Goal: Task Accomplishment & Management: Use online tool/utility

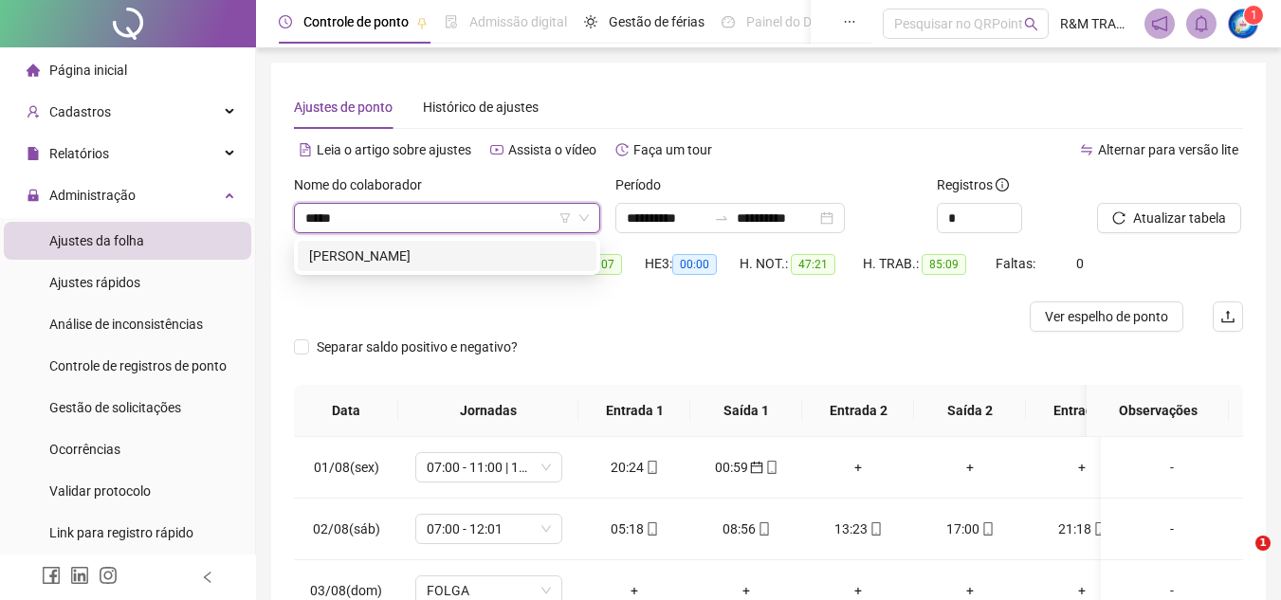
type input "******"
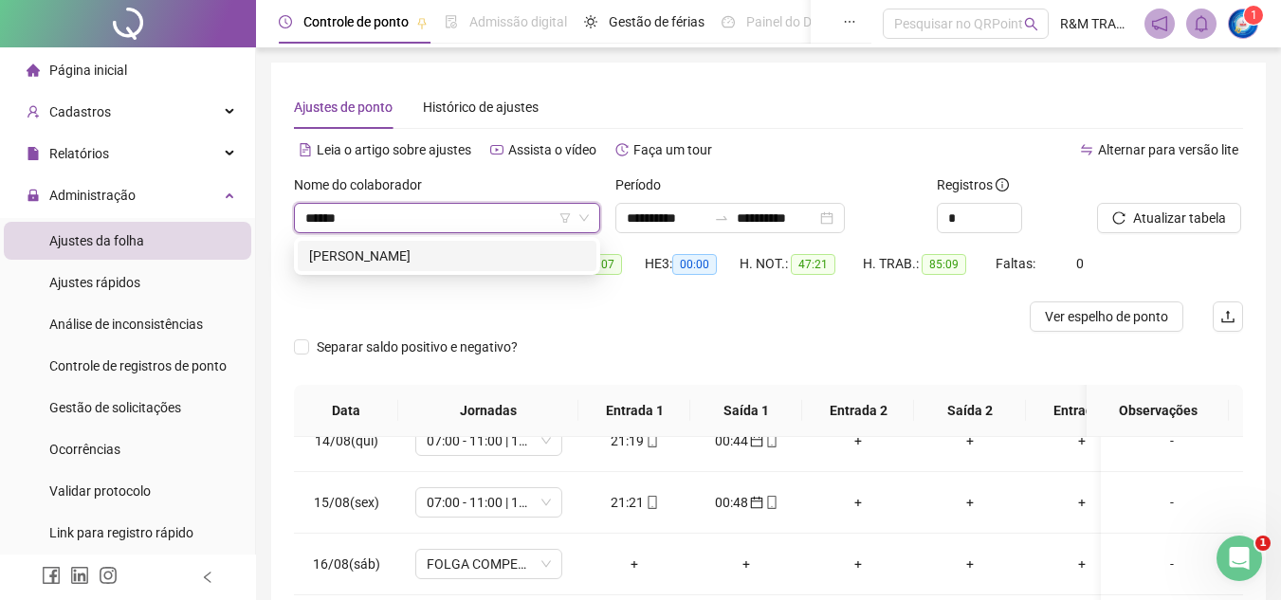
click at [379, 256] on div "[PERSON_NAME]" at bounding box center [447, 255] width 276 height 21
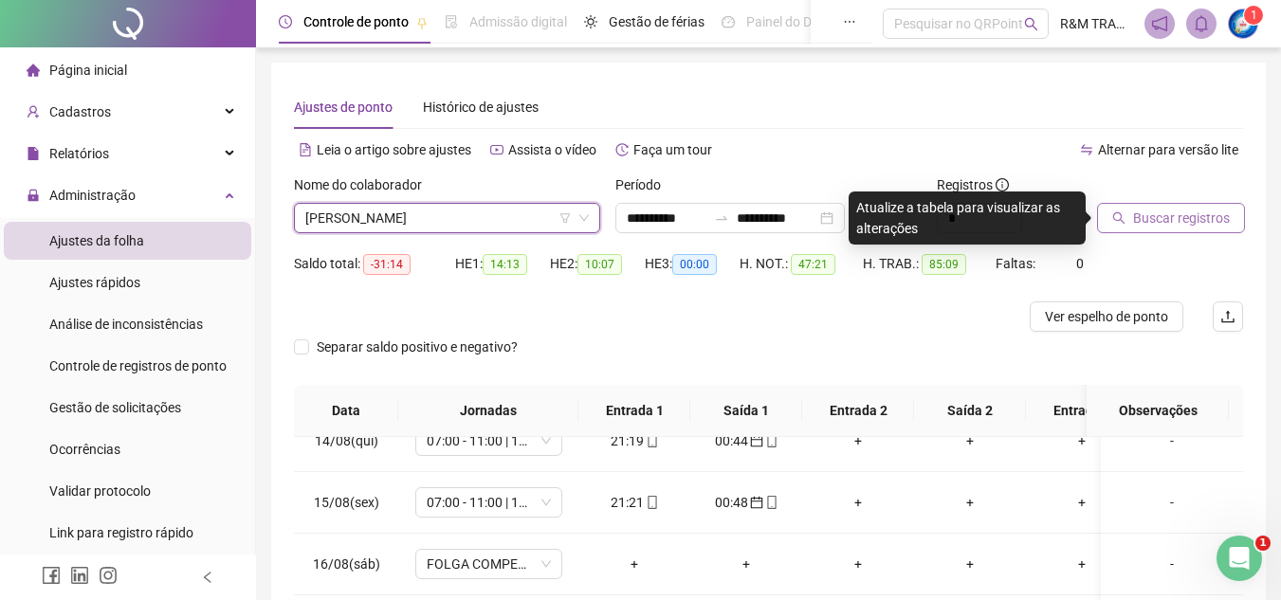
click at [1175, 218] on span "Buscar registros" at bounding box center [1181, 218] width 97 height 21
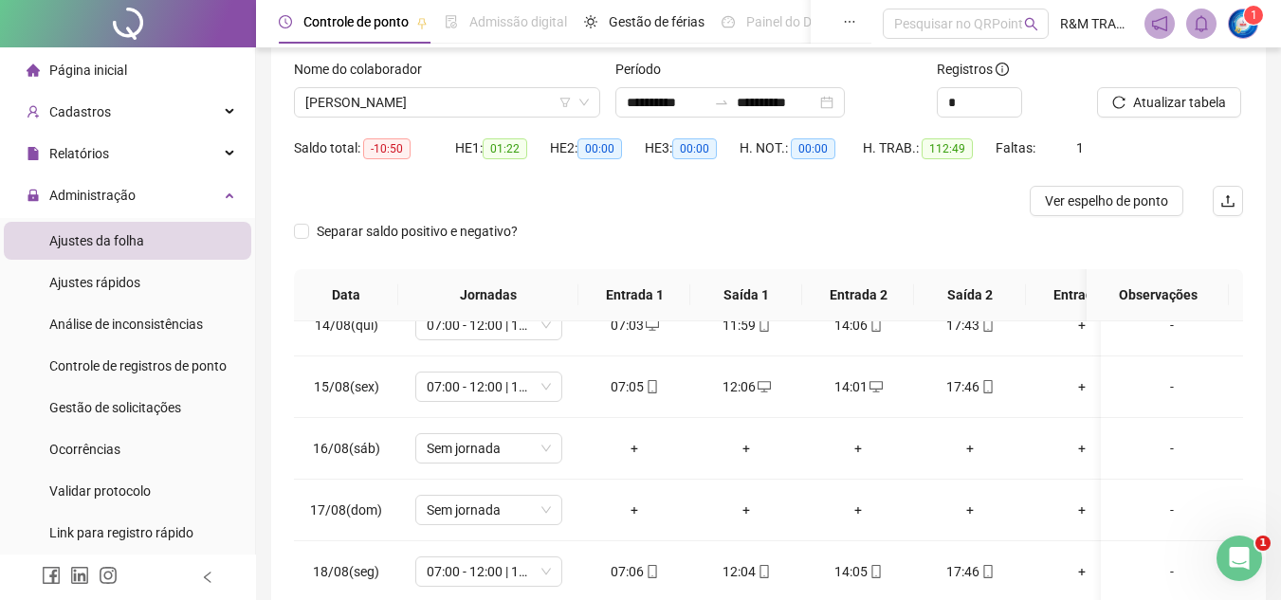
scroll to position [87, 0]
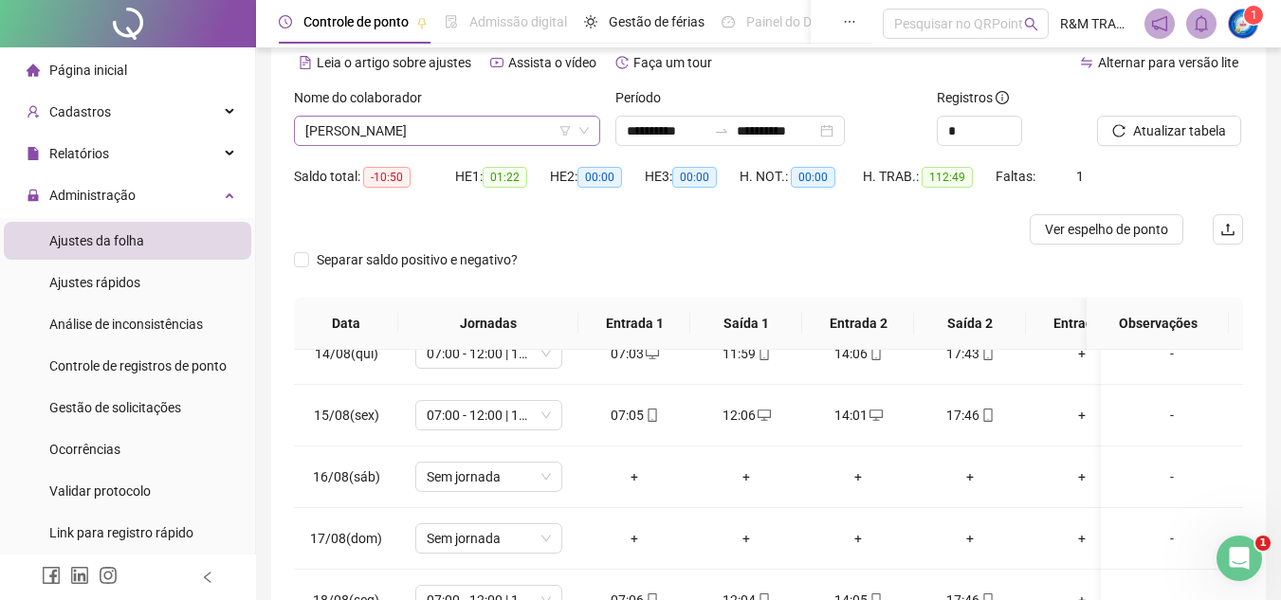
click at [401, 121] on span "[PERSON_NAME]" at bounding box center [446, 131] width 283 height 28
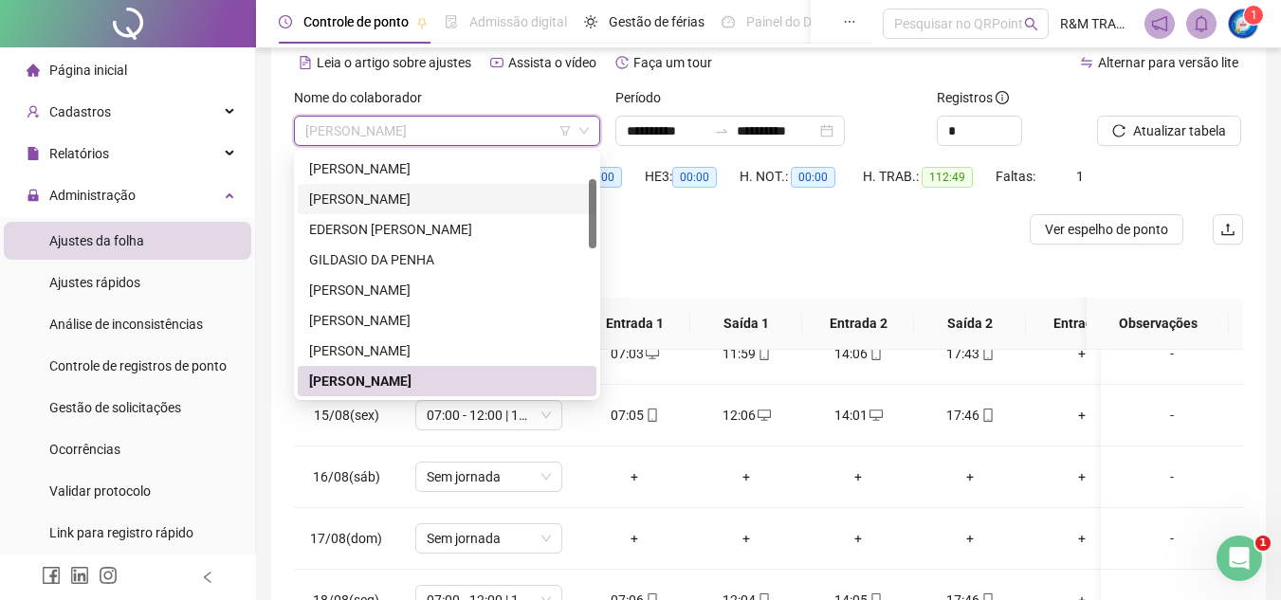
click at [398, 198] on div "[PERSON_NAME]" at bounding box center [447, 199] width 276 height 21
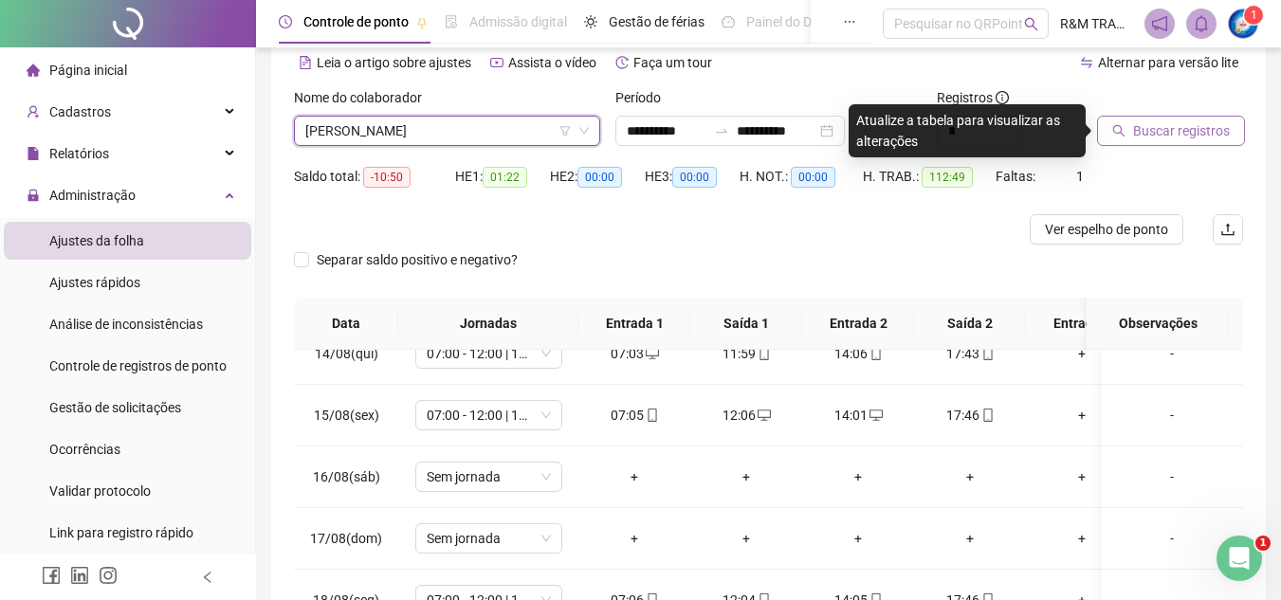
click at [1150, 131] on span "Buscar registros" at bounding box center [1181, 130] width 97 height 21
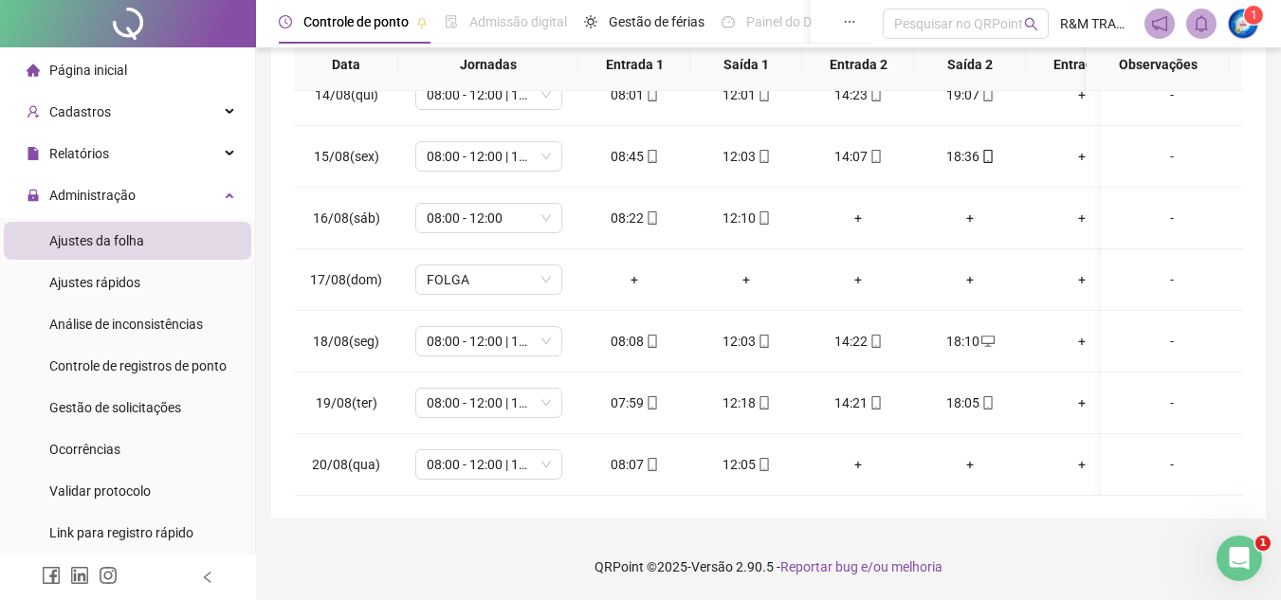
scroll to position [0, 0]
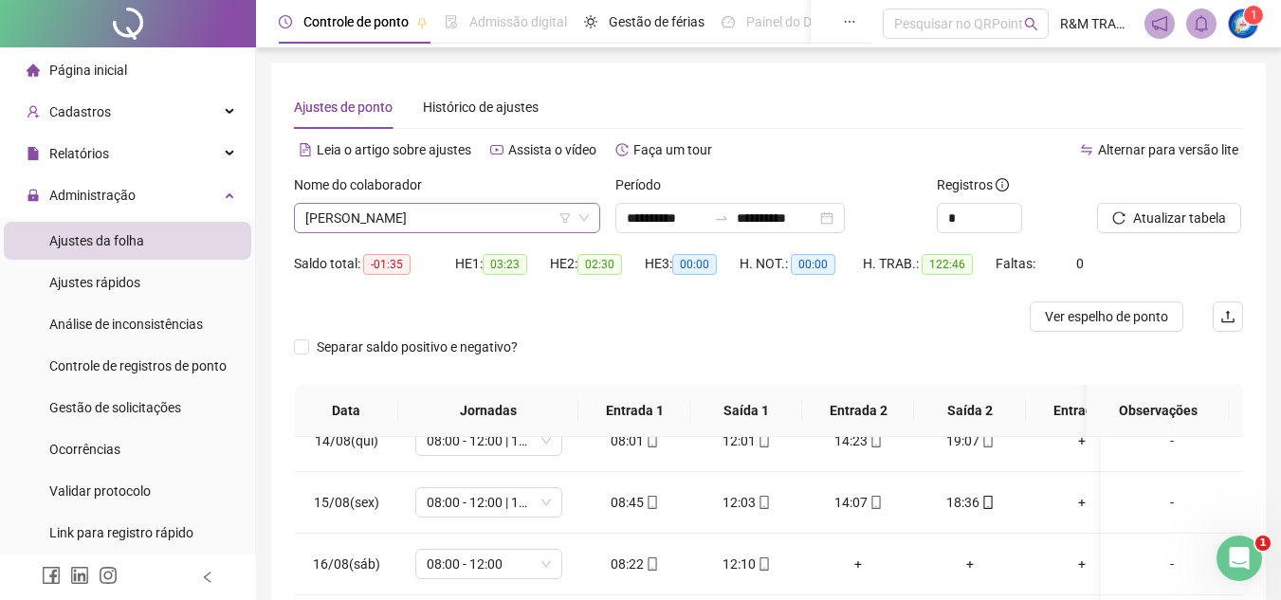
click at [367, 223] on span "[PERSON_NAME]" at bounding box center [446, 218] width 283 height 28
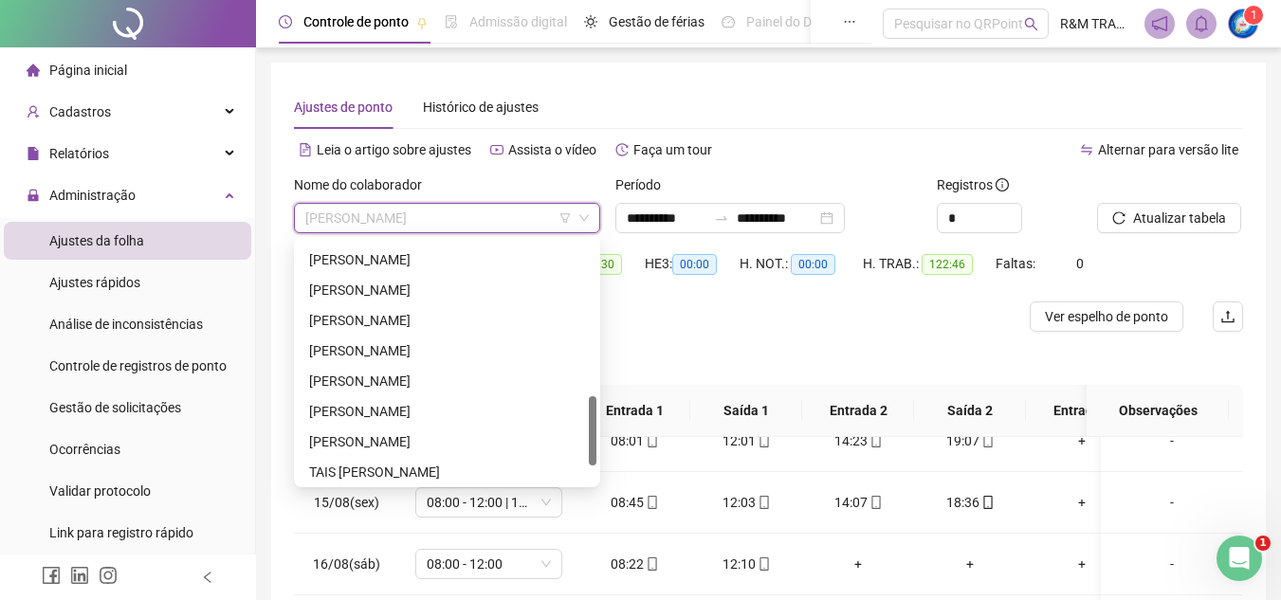
drag, startPoint x: 593, startPoint y: 283, endPoint x: 523, endPoint y: 418, distance: 151.8
click at [585, 418] on div "[PERSON_NAME] [PERSON_NAME] [PERSON_NAME] TAIS [PERSON_NAME]" at bounding box center [447, 362] width 299 height 243
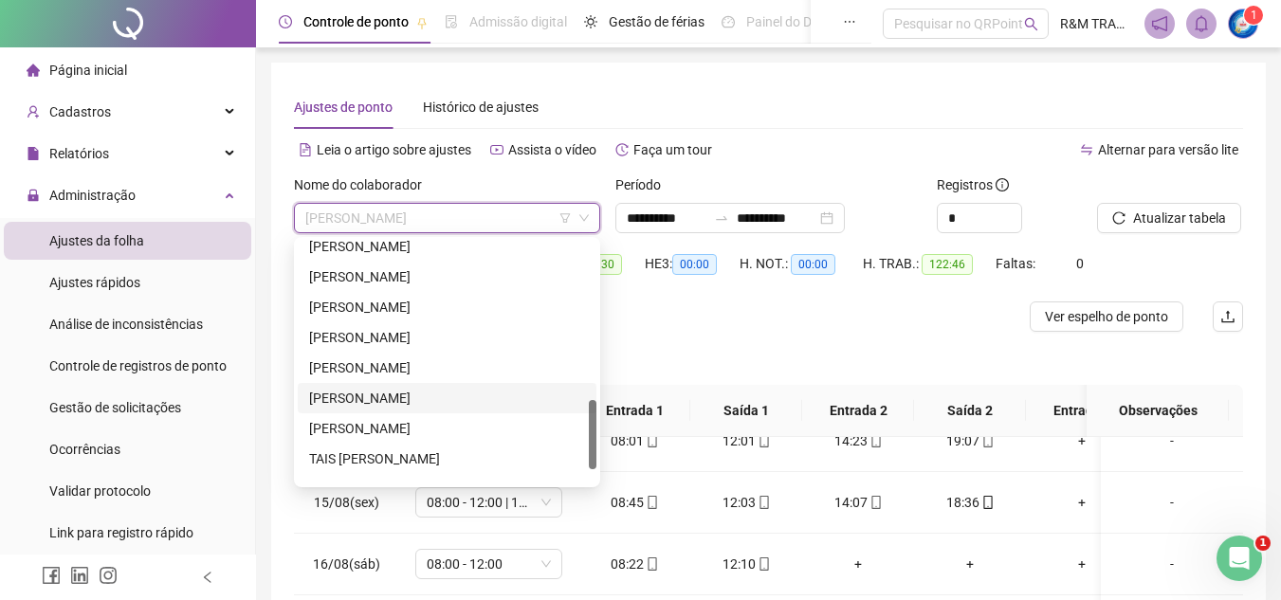
click at [460, 398] on div "[PERSON_NAME]" at bounding box center [447, 398] width 276 height 21
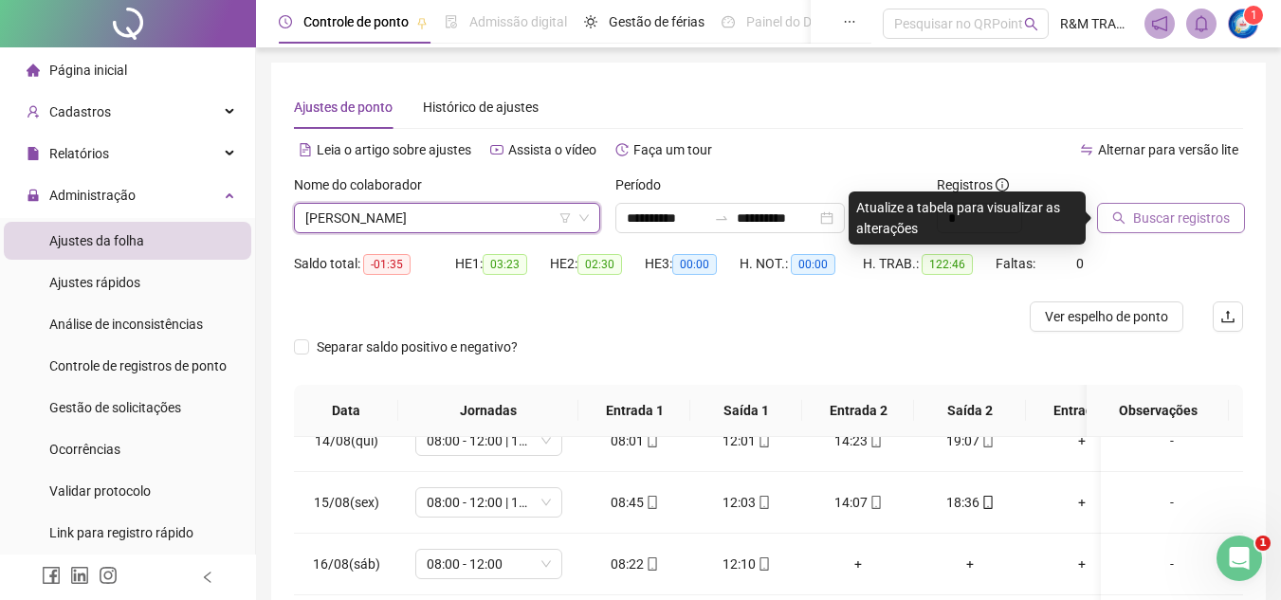
click at [1159, 217] on span "Buscar registros" at bounding box center [1181, 218] width 97 height 21
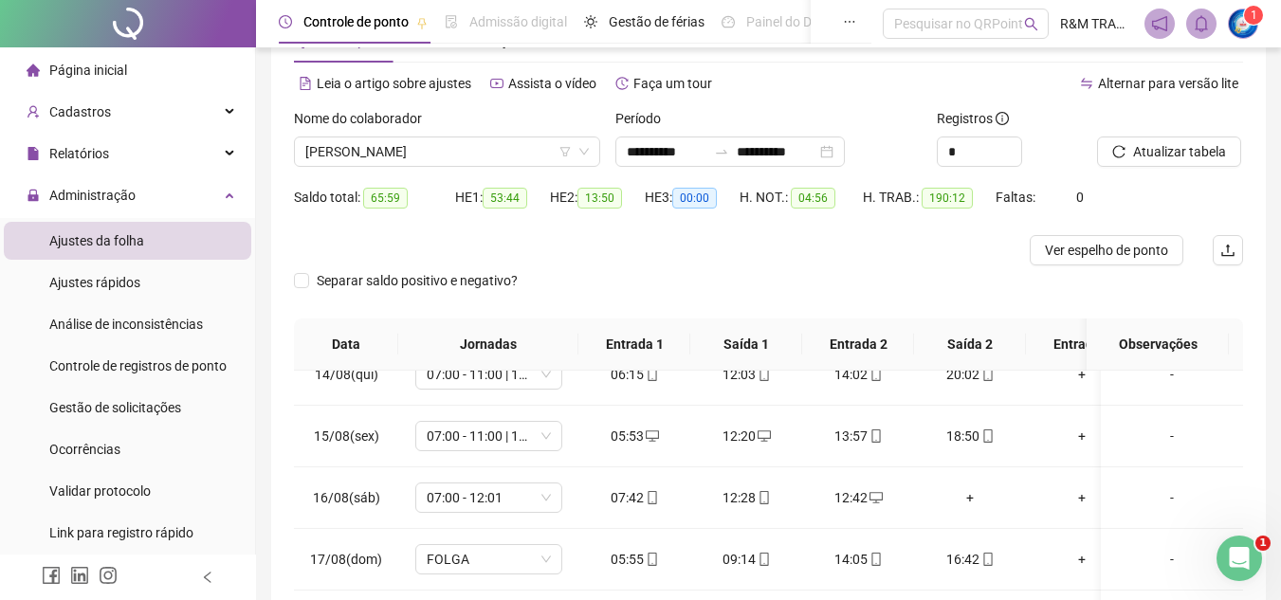
scroll to position [0, 0]
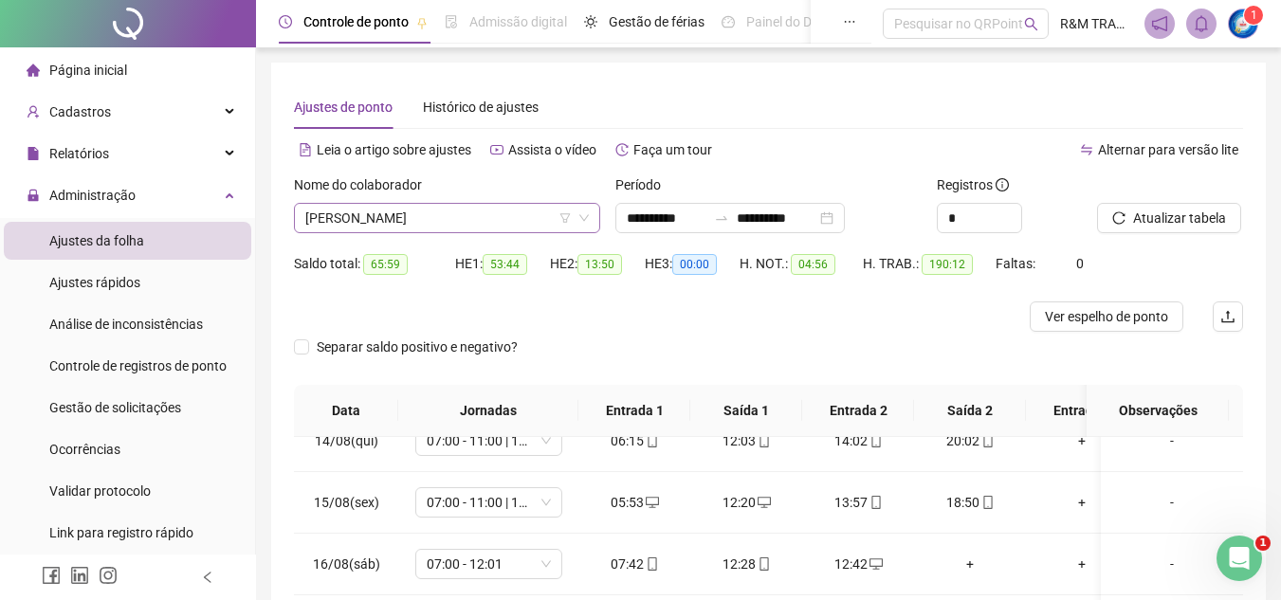
click at [381, 213] on span "[PERSON_NAME]" at bounding box center [446, 218] width 283 height 28
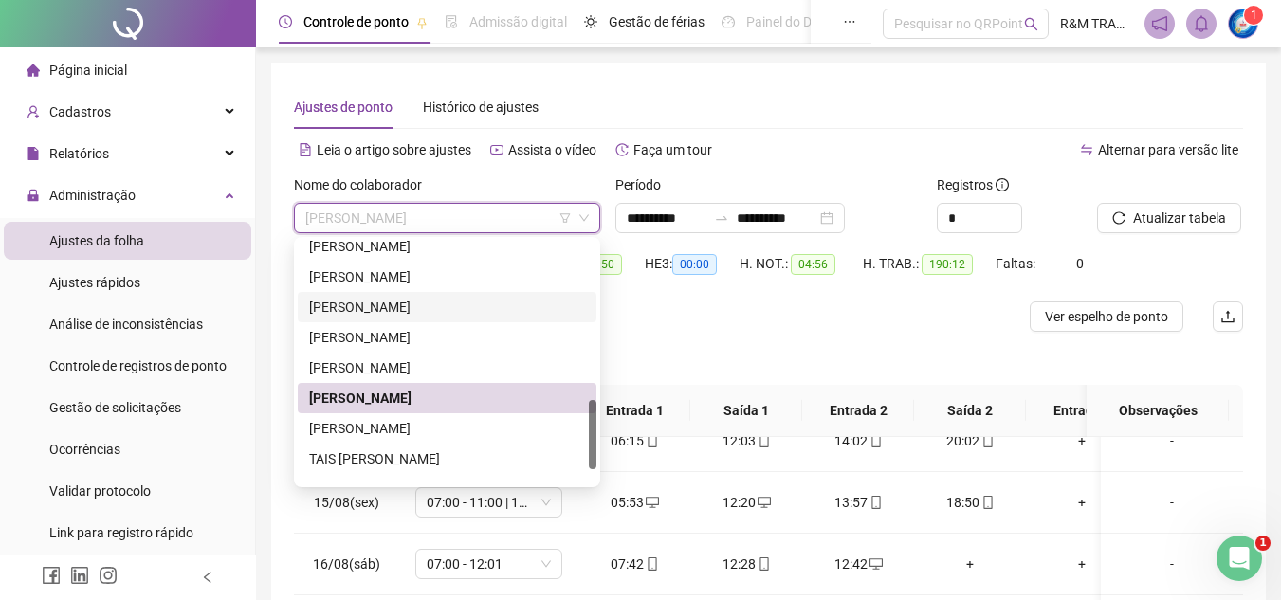
click at [397, 297] on div "[PERSON_NAME]" at bounding box center [447, 307] width 276 height 21
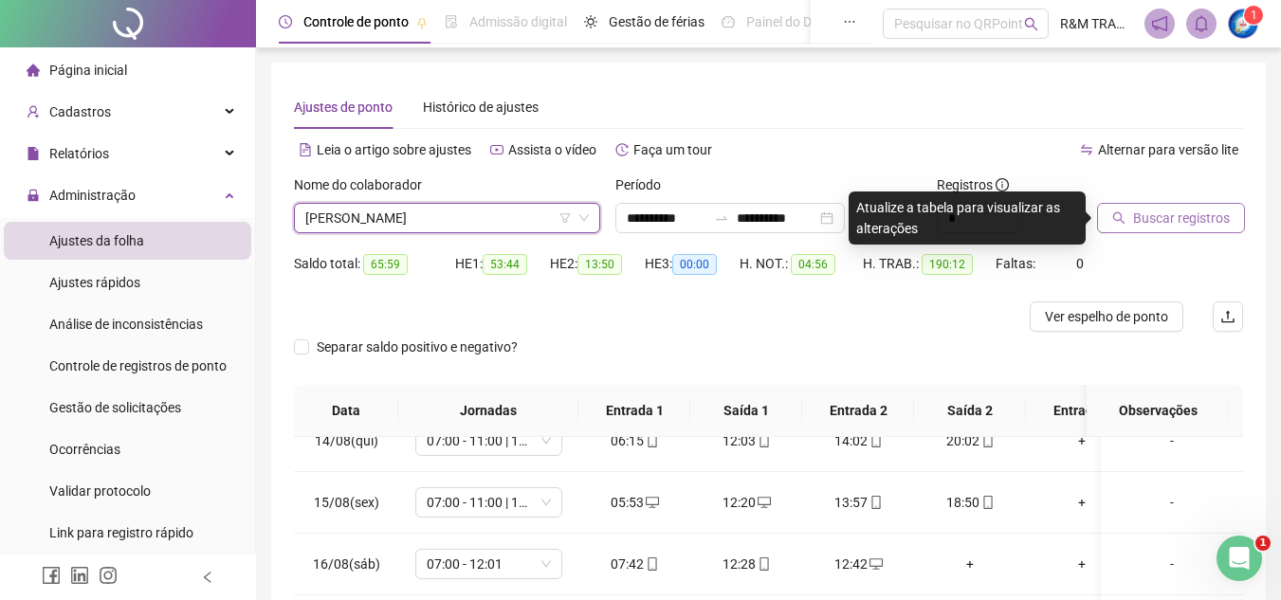
click at [1145, 220] on span "Buscar registros" at bounding box center [1181, 218] width 97 height 21
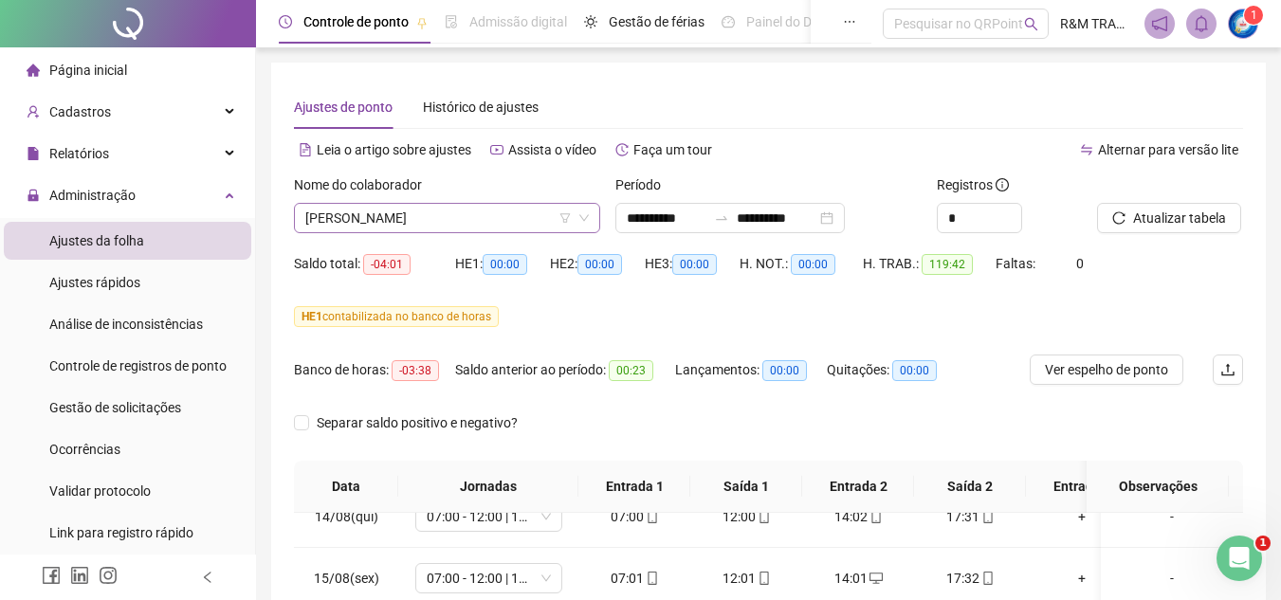
click at [437, 214] on span "[PERSON_NAME]" at bounding box center [446, 218] width 283 height 28
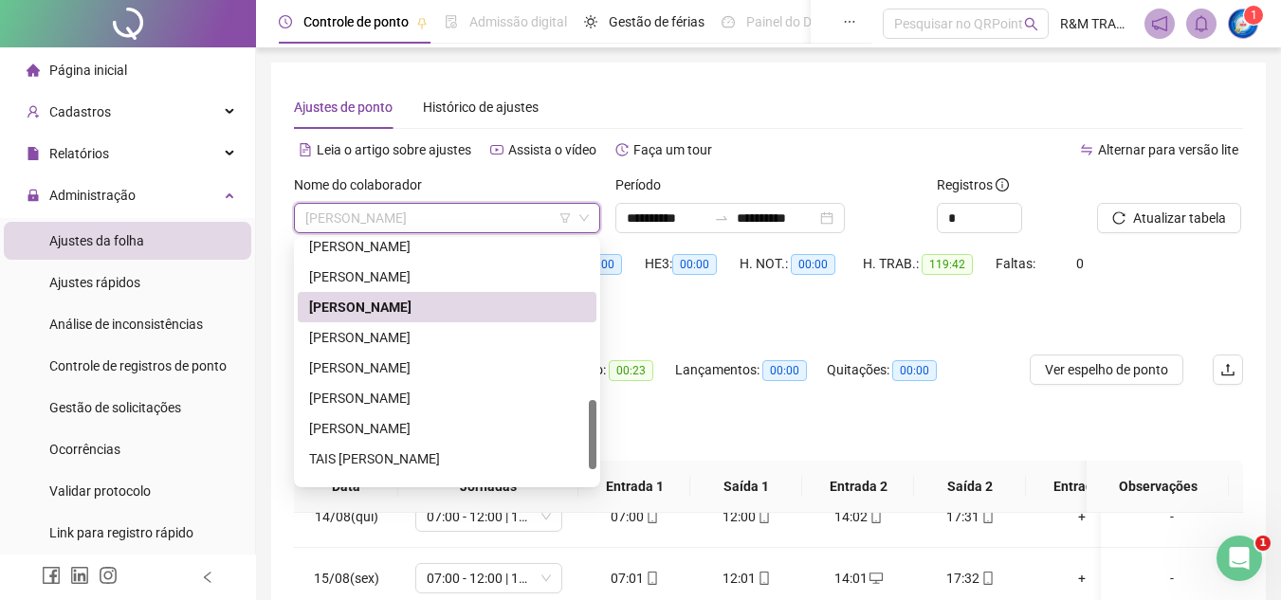
click at [733, 141] on div "Leia o artigo sobre ajustes Assista o vídeo Faça um tour" at bounding box center [531, 150] width 475 height 30
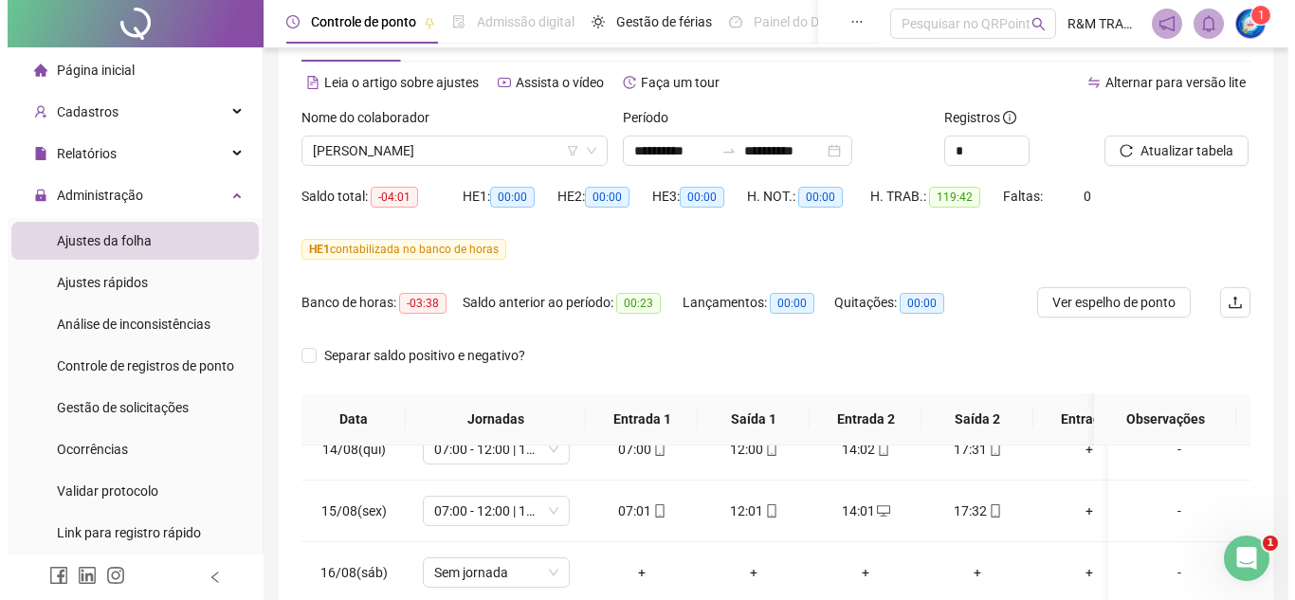
scroll to position [70, 0]
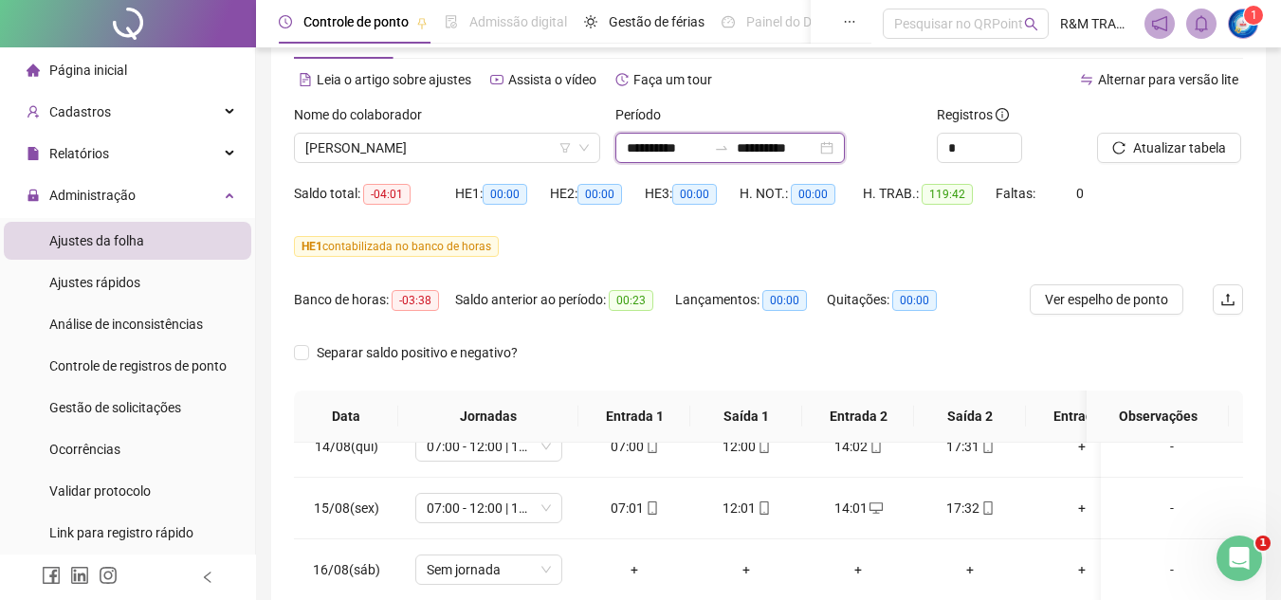
click at [801, 145] on input "**********" at bounding box center [776, 147] width 80 height 21
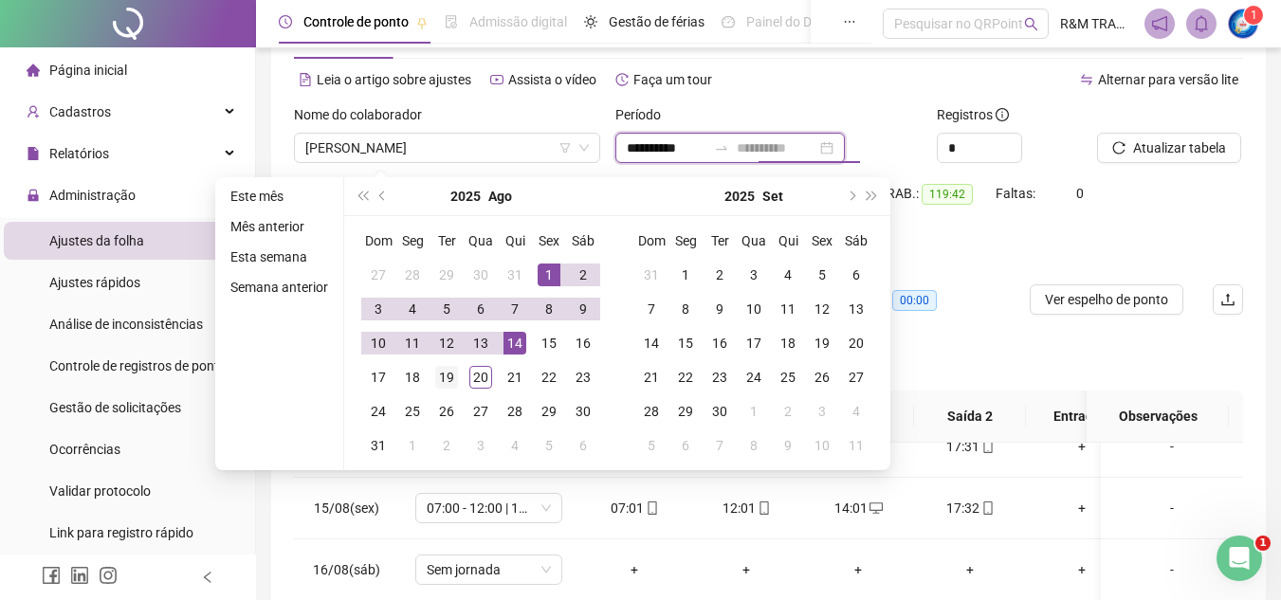
type input "**********"
click at [446, 375] on div "19" at bounding box center [446, 377] width 23 height 23
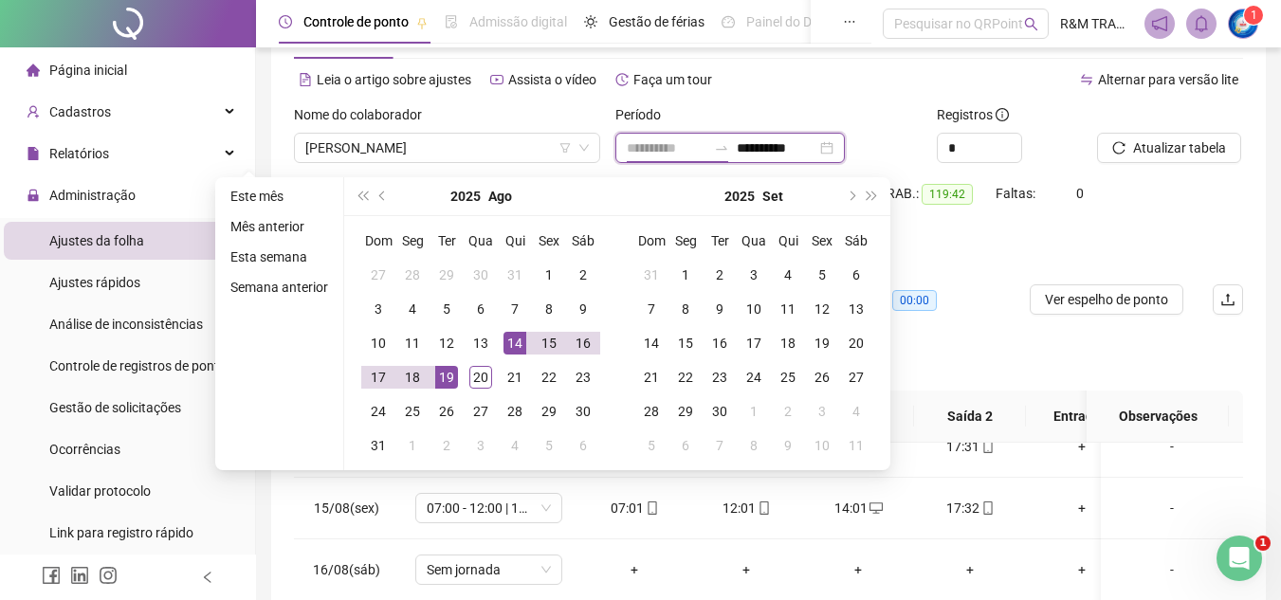
type input "**********"
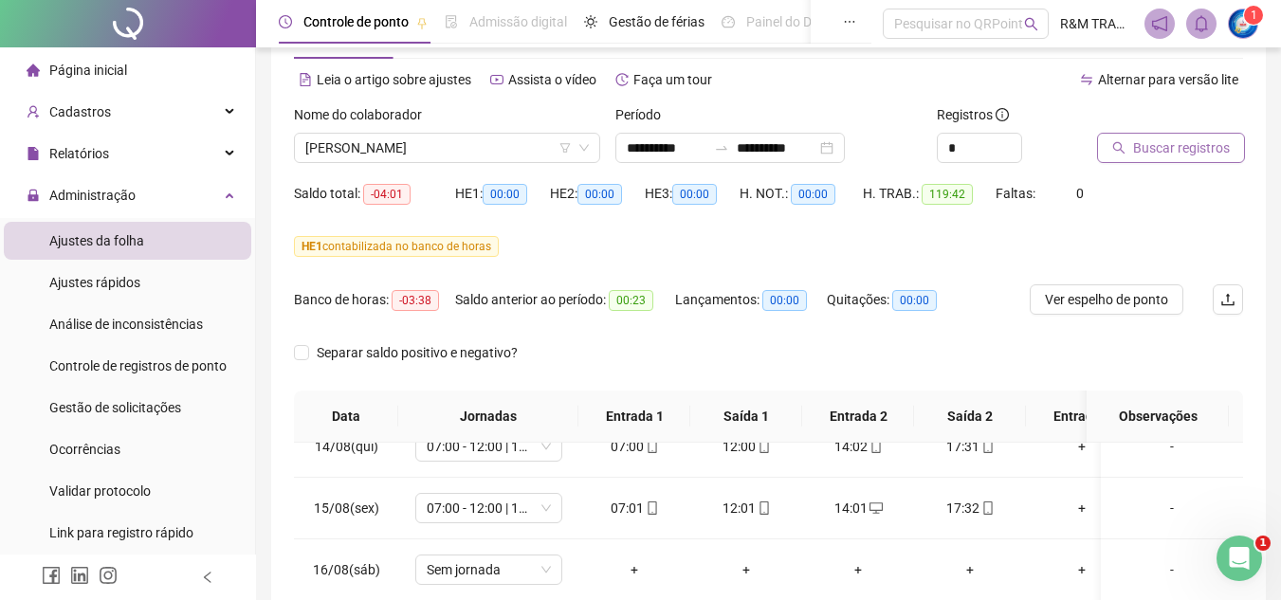
click at [1160, 150] on span "Buscar registros" at bounding box center [1181, 147] width 97 height 21
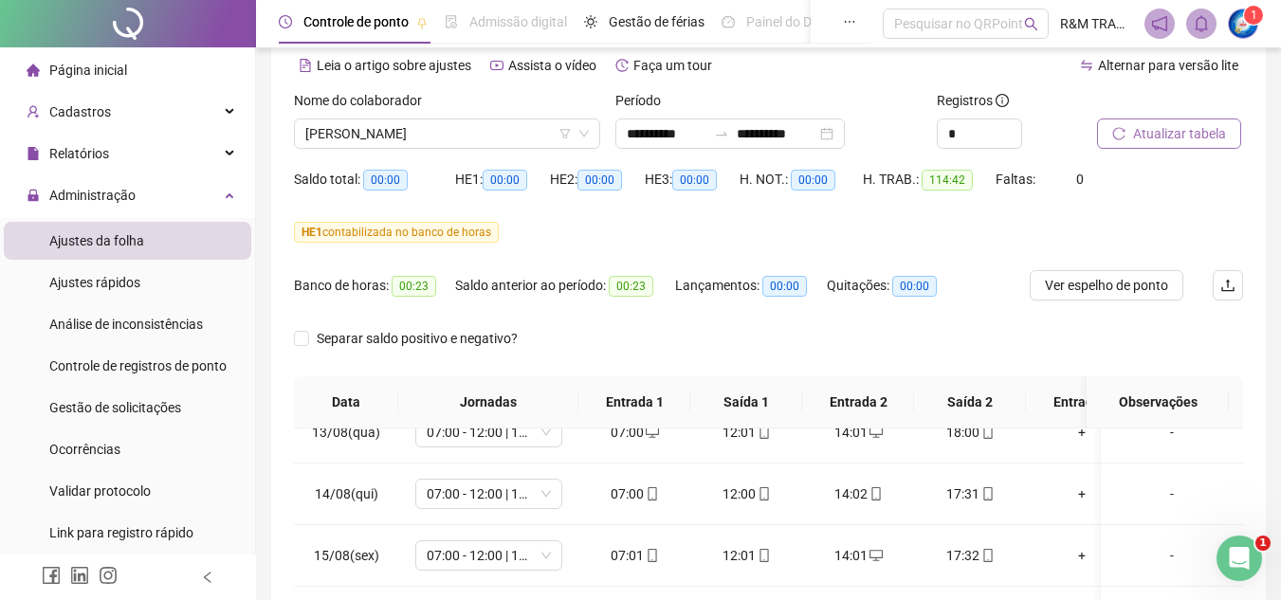
scroll to position [0, 0]
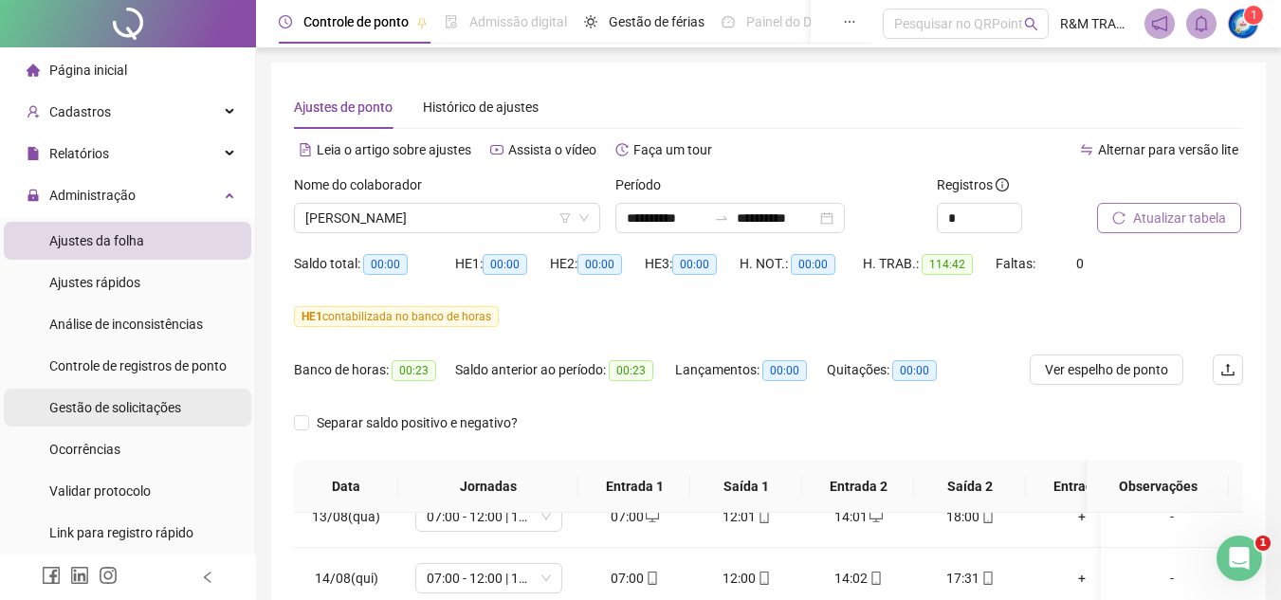
click at [151, 409] on span "Gestão de solicitações" at bounding box center [115, 407] width 132 height 15
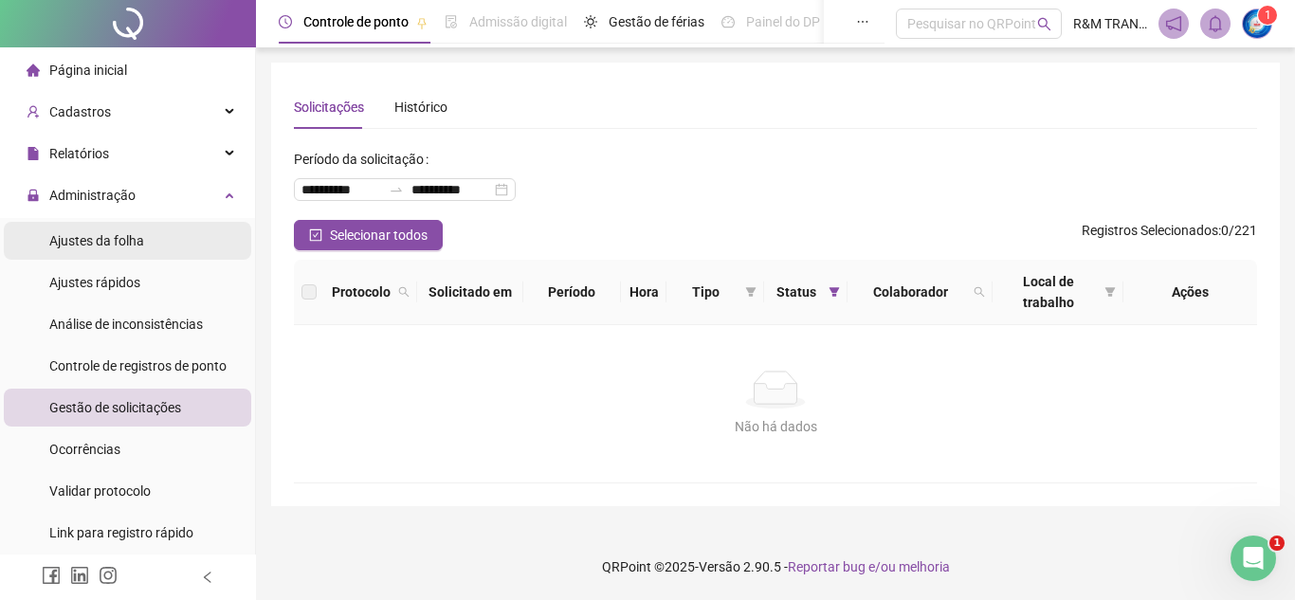
click at [131, 245] on span "Ajustes da folha" at bounding box center [96, 240] width 95 height 15
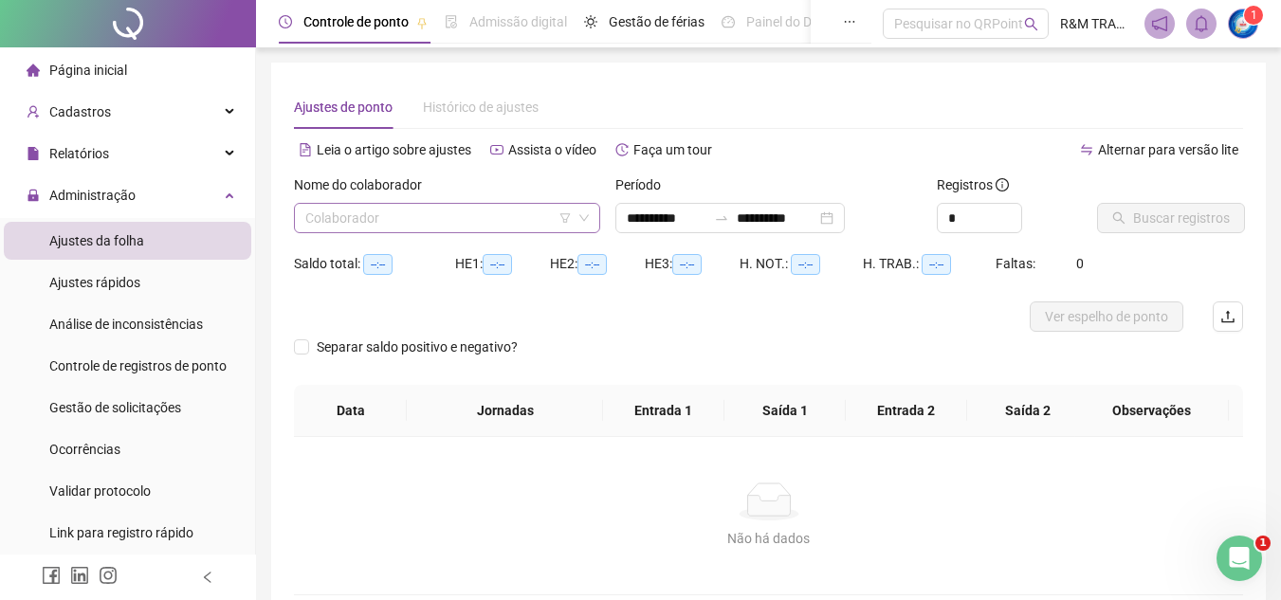
click at [443, 218] on input "search" at bounding box center [438, 218] width 266 height 28
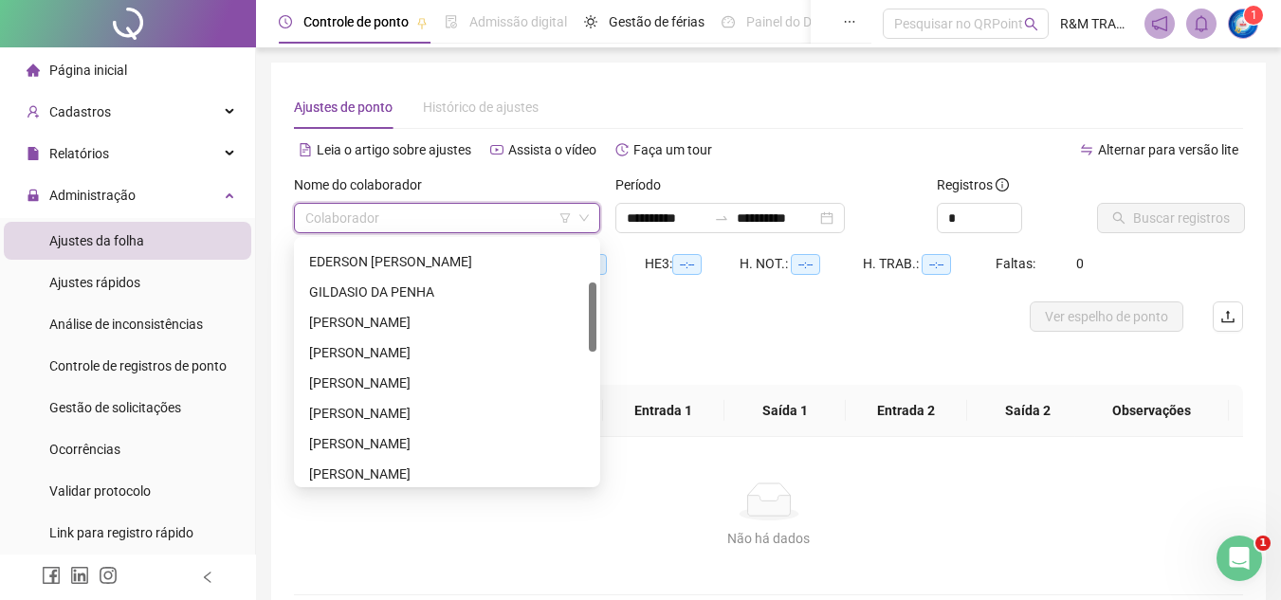
scroll to position [186, 0]
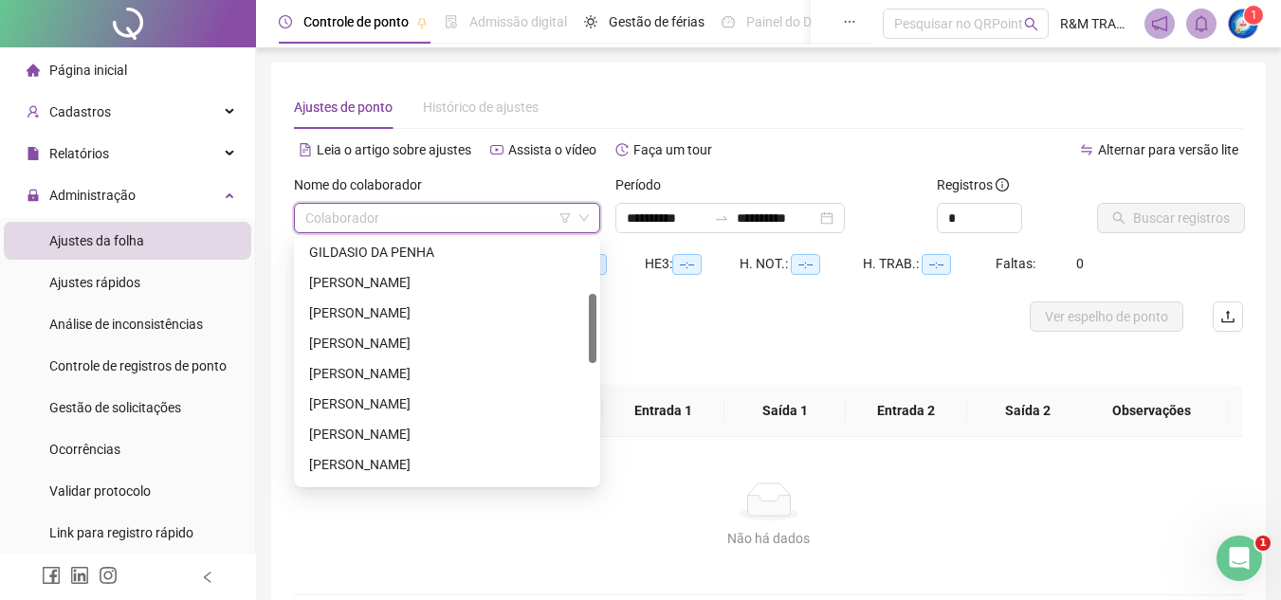
drag, startPoint x: 592, startPoint y: 264, endPoint x: 490, endPoint y: 342, distance: 129.1
click at [598, 318] on div "224494 292298 237875 [PERSON_NAME] [PERSON_NAME] DOS SANTOS [PERSON_NAME] [PERS…" at bounding box center [447, 362] width 306 height 250
click at [469, 342] on div "[PERSON_NAME]" at bounding box center [447, 343] width 276 height 21
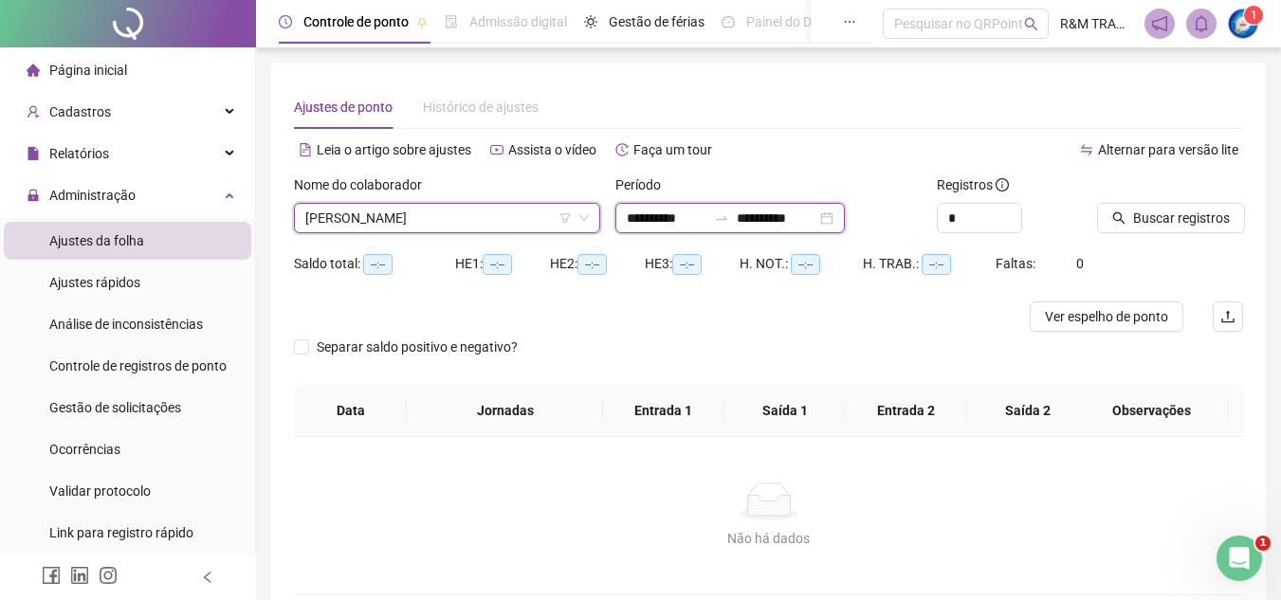
click at [792, 215] on input "**********" at bounding box center [776, 218] width 80 height 21
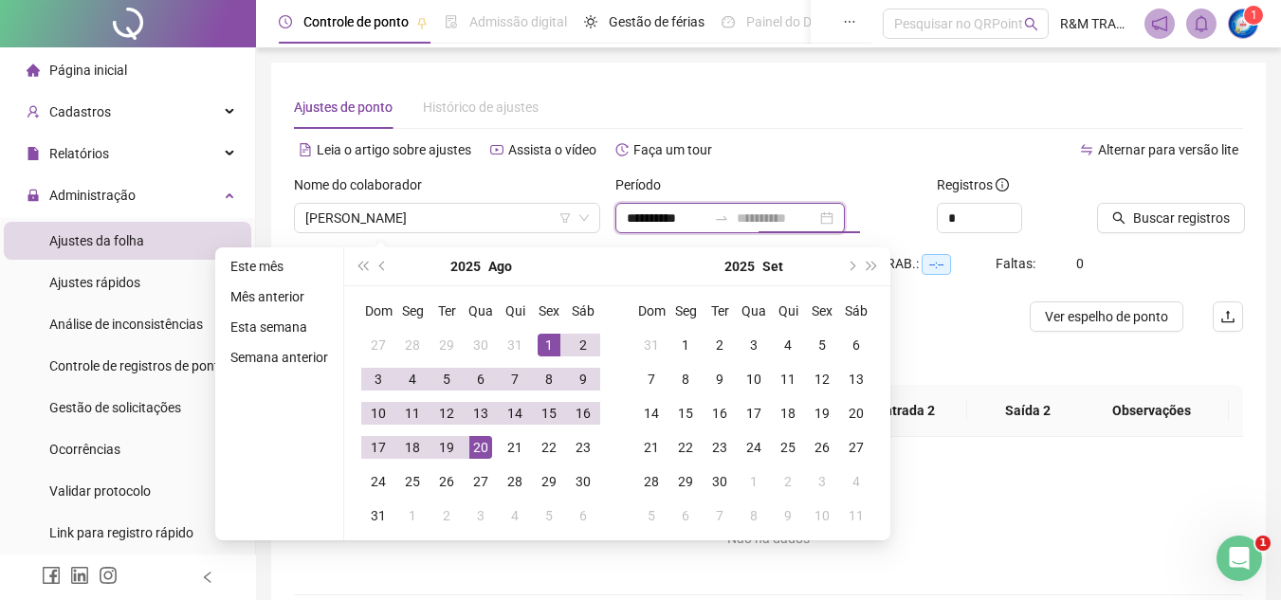
type input "**********"
click at [477, 449] on div "20" at bounding box center [480, 447] width 23 height 23
type input "**********"
click at [1013, 209] on icon "up" at bounding box center [1011, 212] width 7 height 7
type input "*"
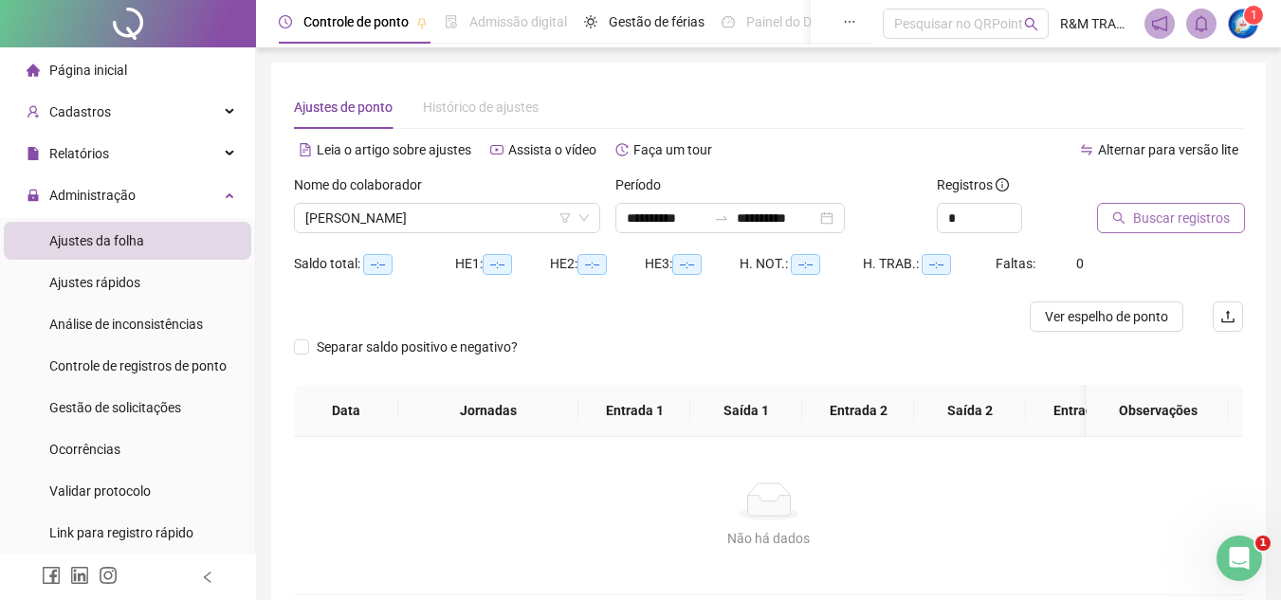
click at [1158, 231] on button "Buscar registros" at bounding box center [1171, 218] width 148 height 30
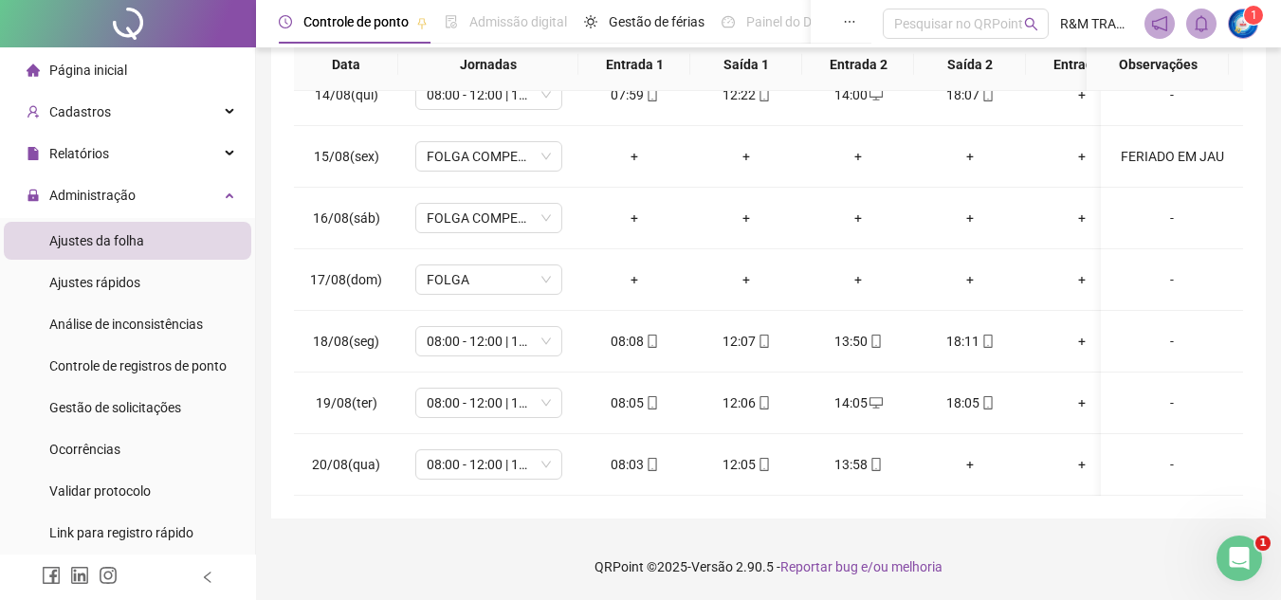
scroll to position [0, 0]
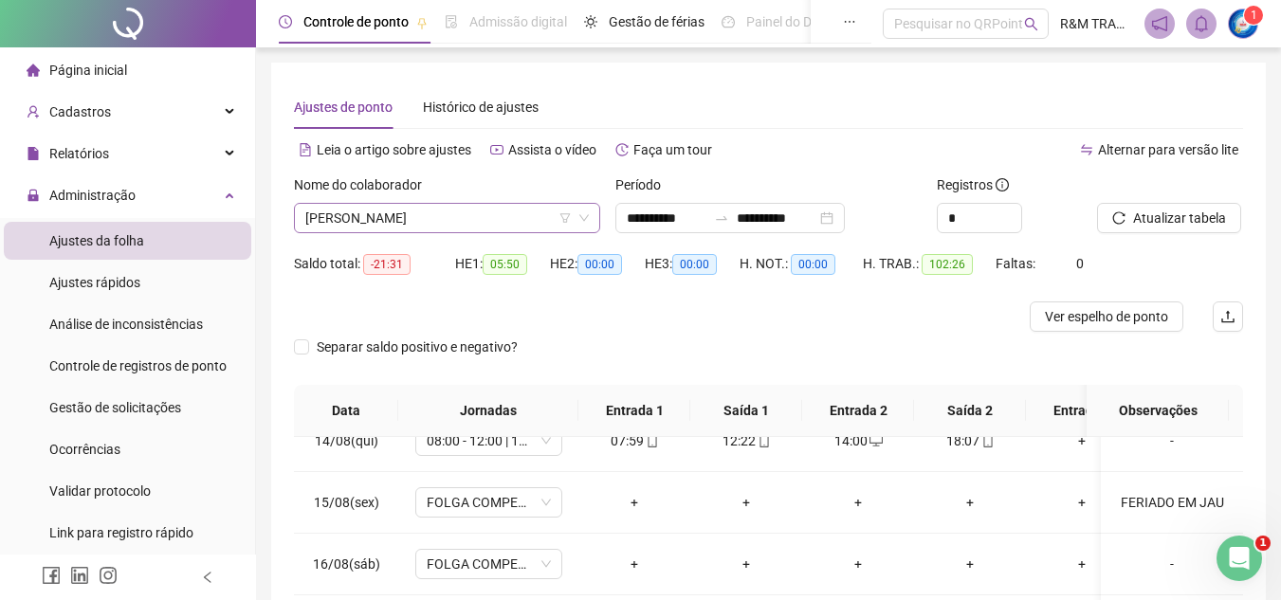
click at [356, 225] on span "[PERSON_NAME]" at bounding box center [446, 218] width 283 height 28
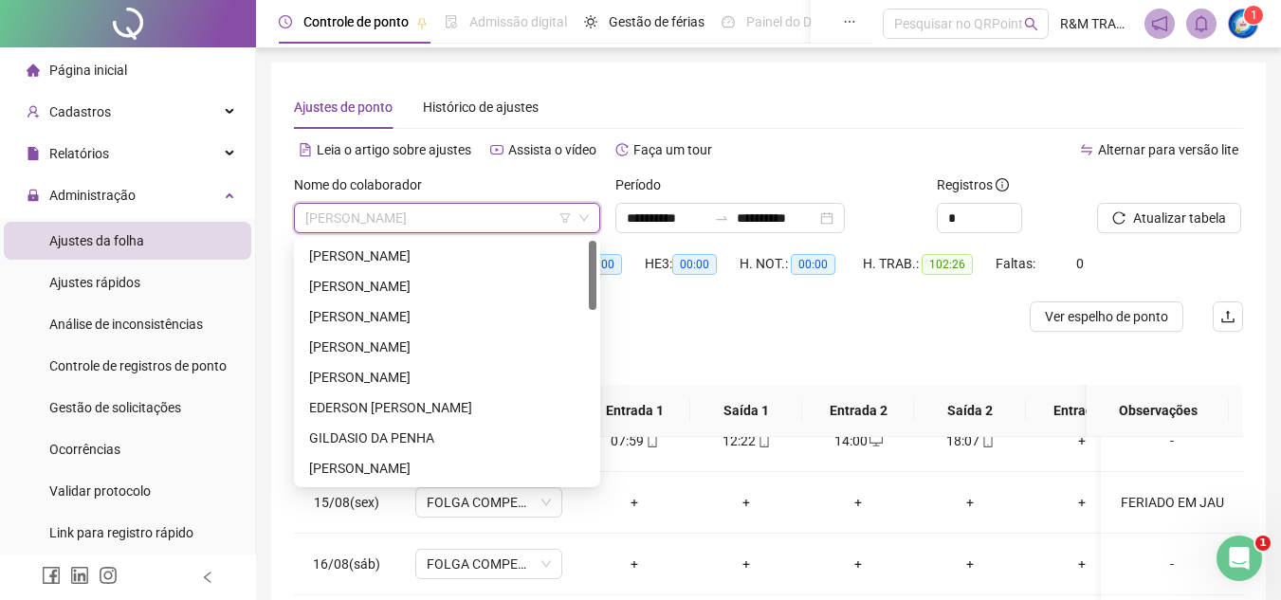
drag, startPoint x: 594, startPoint y: 341, endPoint x: 594, endPoint y: 255, distance: 86.3
click at [594, 255] on div at bounding box center [593, 275] width 8 height 69
click at [351, 252] on div "[PERSON_NAME]" at bounding box center [447, 255] width 276 height 21
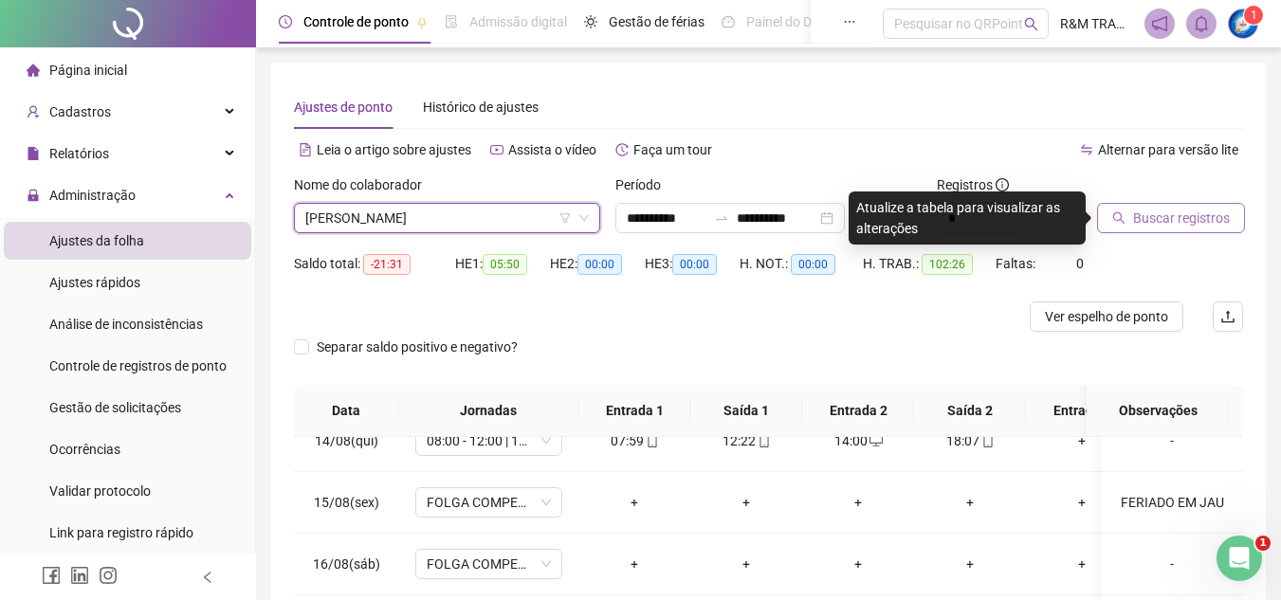
click at [1160, 227] on span "Buscar registros" at bounding box center [1181, 218] width 97 height 21
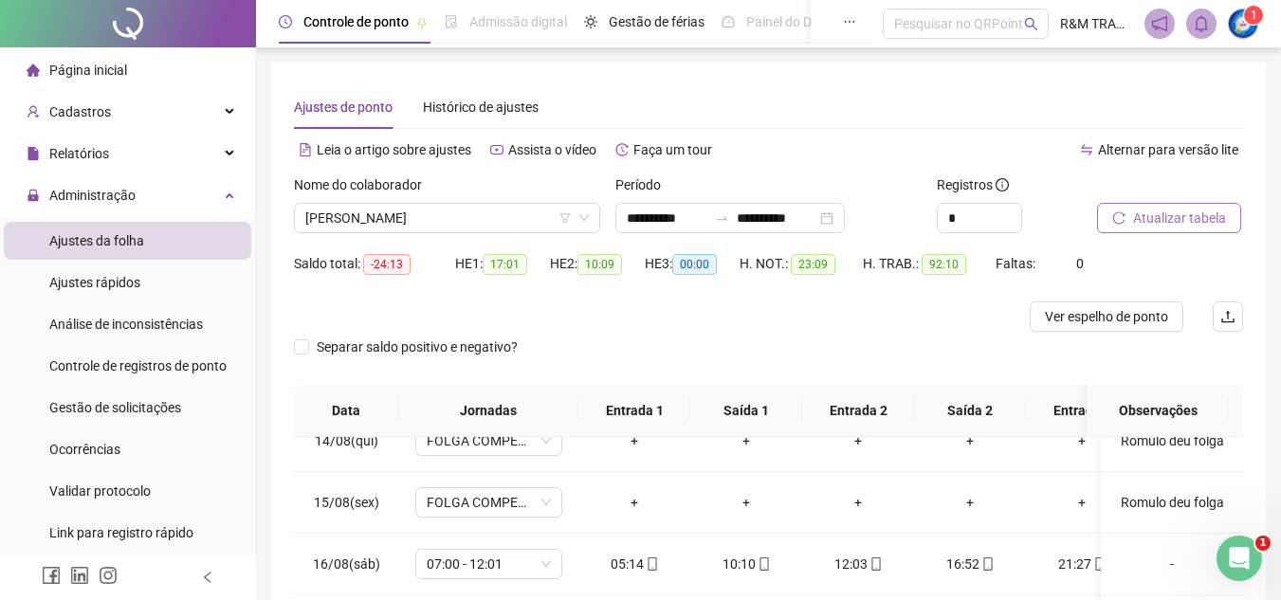
click at [1146, 215] on span "Atualizar tabela" at bounding box center [1179, 218] width 93 height 21
click at [426, 220] on span "[PERSON_NAME]" at bounding box center [446, 218] width 283 height 28
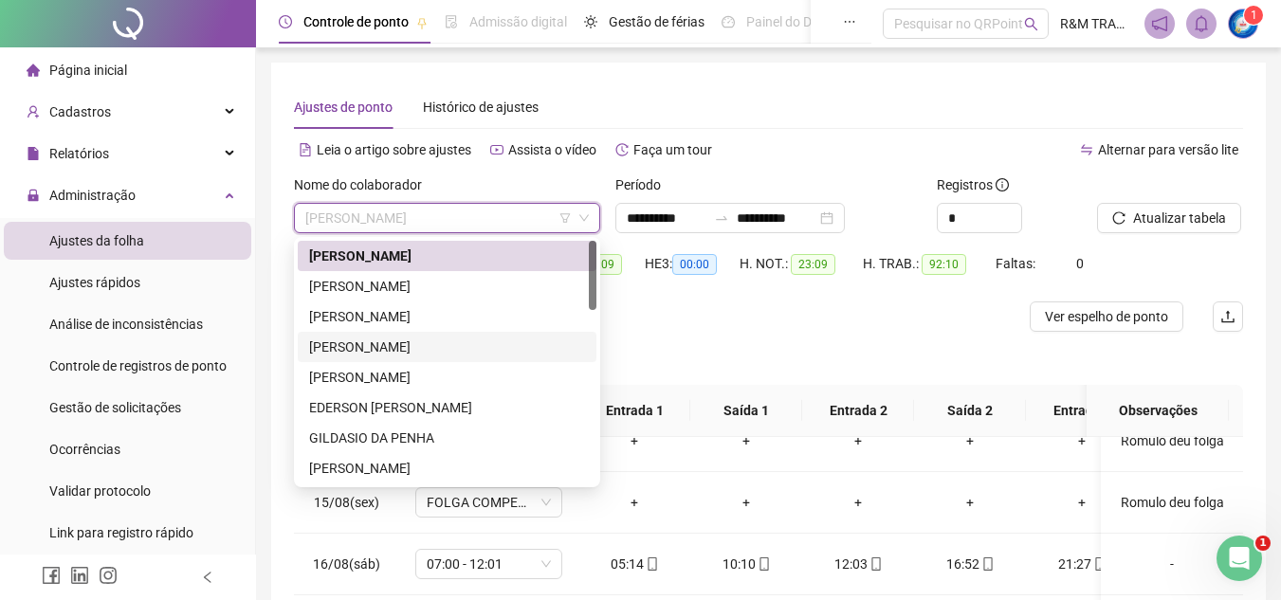
click at [394, 353] on div "[PERSON_NAME]" at bounding box center [447, 346] width 276 height 21
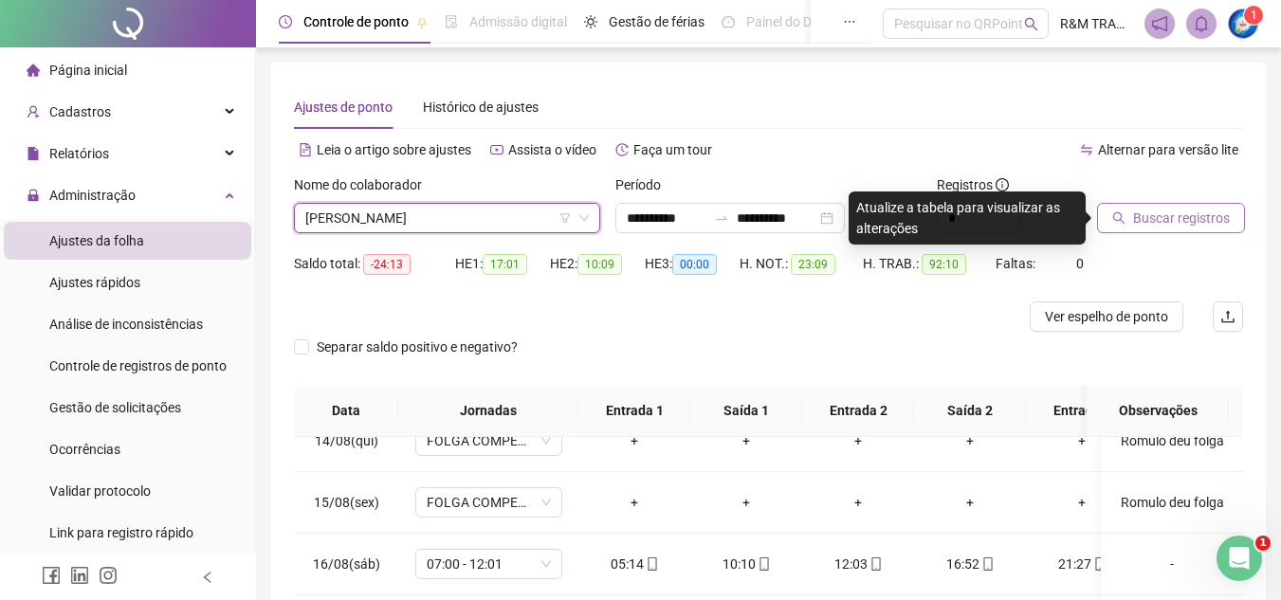
click at [1136, 218] on span "Buscar registros" at bounding box center [1181, 218] width 97 height 21
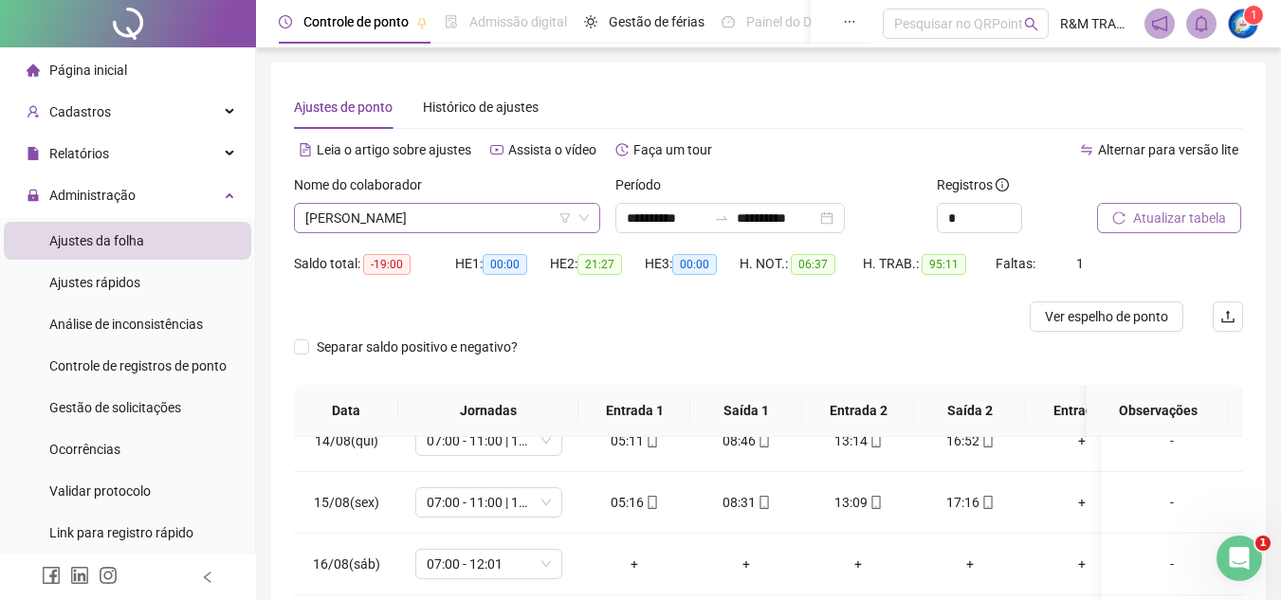
click at [400, 226] on span "[PERSON_NAME]" at bounding box center [446, 218] width 283 height 28
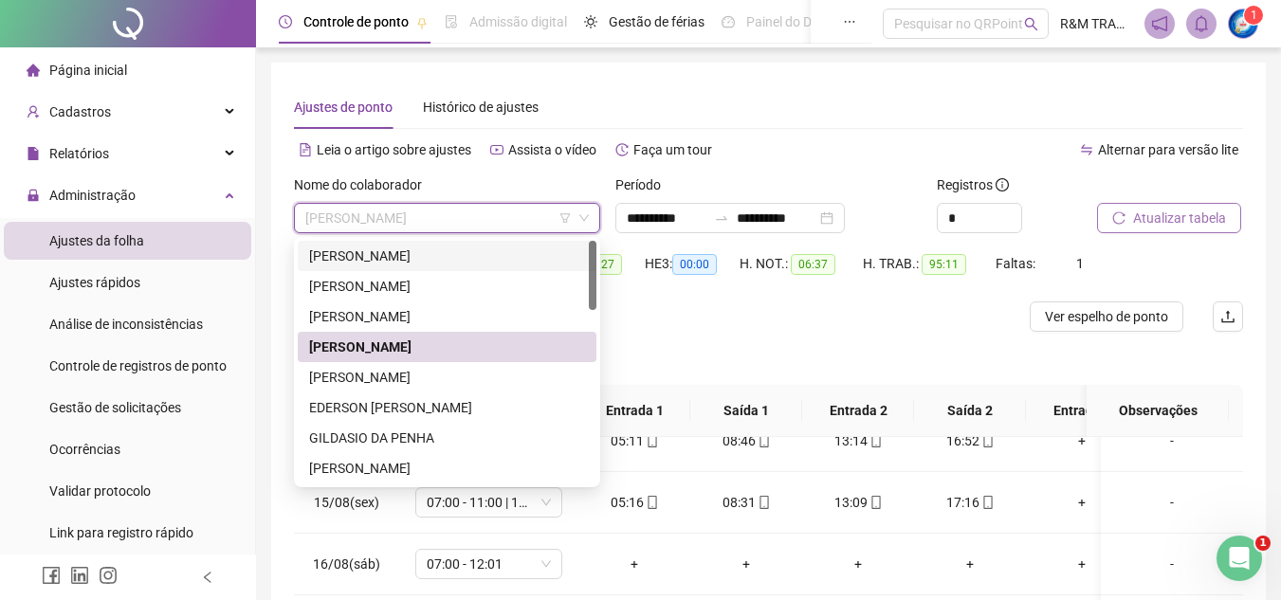
click at [423, 258] on div "[PERSON_NAME]" at bounding box center [447, 255] width 276 height 21
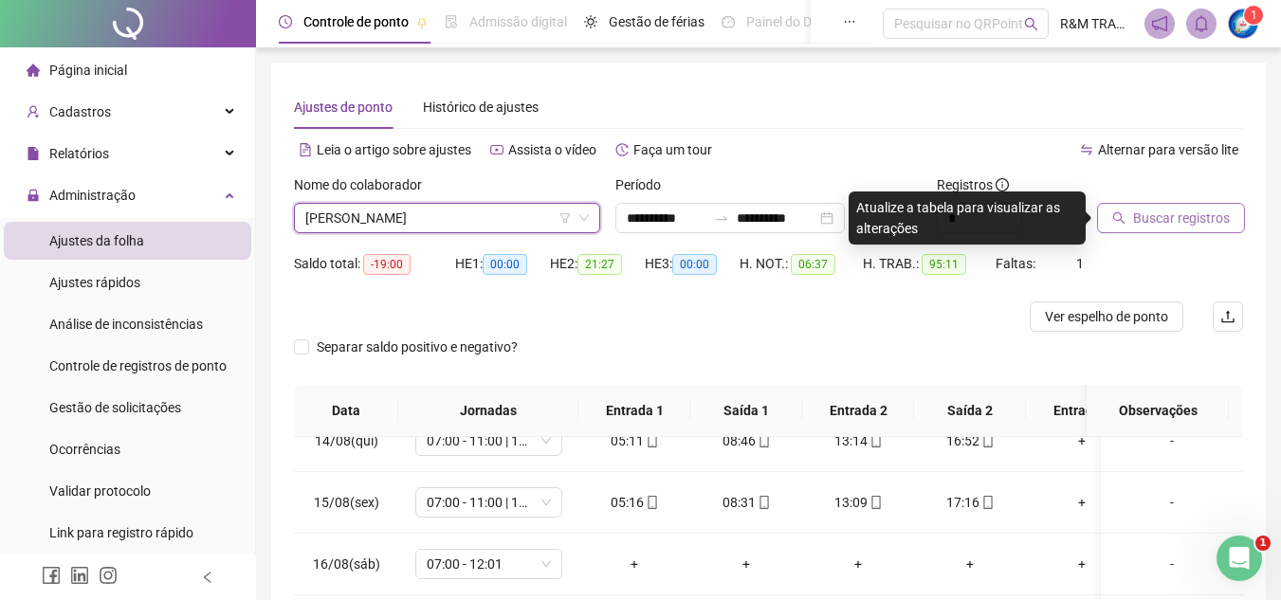
click at [1153, 223] on span "Buscar registros" at bounding box center [1181, 218] width 97 height 21
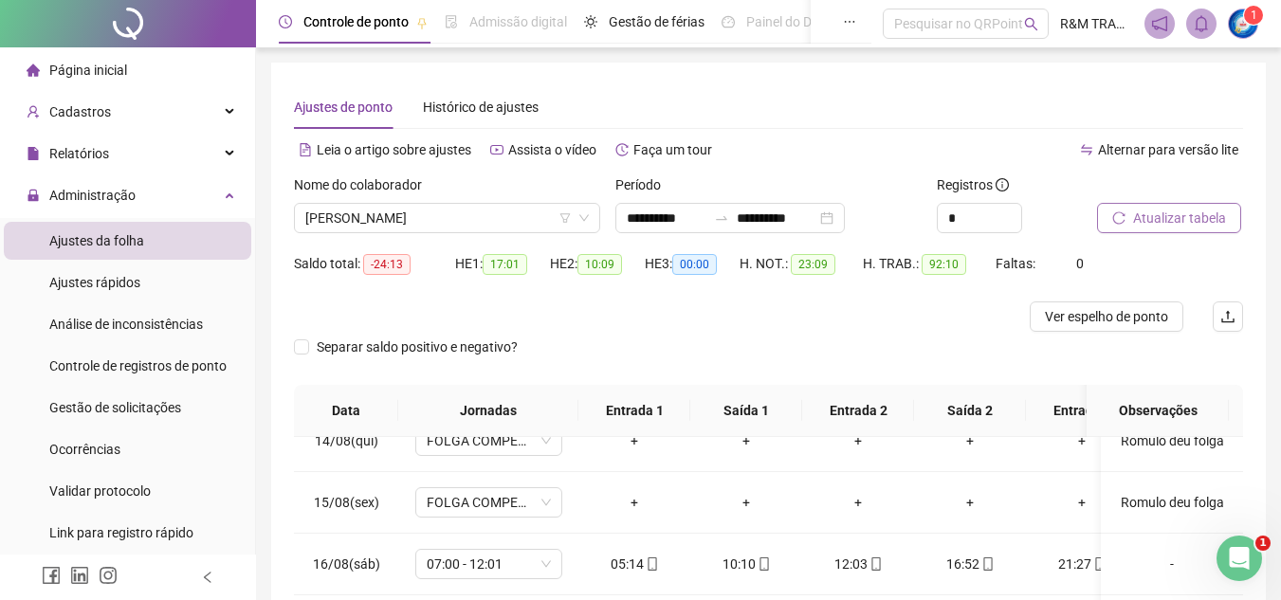
click at [601, 343] on div "Separar saldo positivo e negativo?" at bounding box center [768, 358] width 949 height 53
